Goal: Entertainment & Leisure: Browse casually

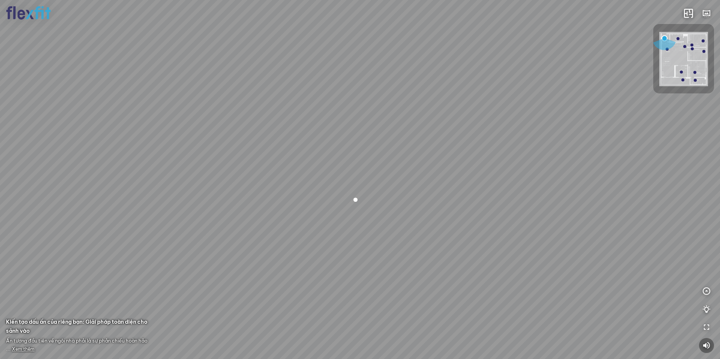
drag, startPoint x: 366, startPoint y: 177, endPoint x: 301, endPoint y: 174, distance: 65.3
click at [316, 175] on div at bounding box center [360, 179] width 720 height 359
click at [349, 239] on div at bounding box center [360, 179] width 720 height 359
